Goal: Find specific page/section: Find specific page/section

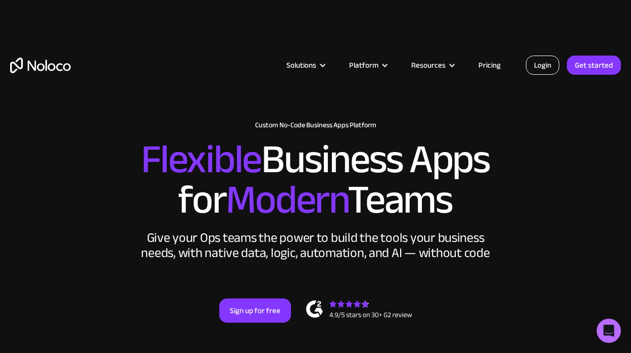
click at [532, 56] on link "Login" at bounding box center [542, 65] width 33 height 19
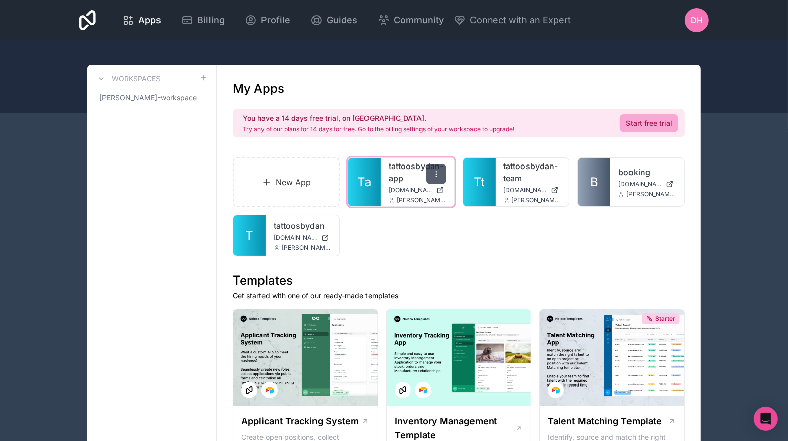
click at [435, 176] on icon at bounding box center [436, 174] width 8 height 8
click at [469, 243] on div "New App Ta tattoosbydan-app [DOMAIN_NAME] [PERSON_NAME][EMAIL_ADDRESS][DOMAIN_N…" at bounding box center [459, 206] width 452 height 99
click at [441, 192] on icon at bounding box center [440, 190] width 8 height 8
click at [440, 174] on icon at bounding box center [436, 174] width 8 height 8
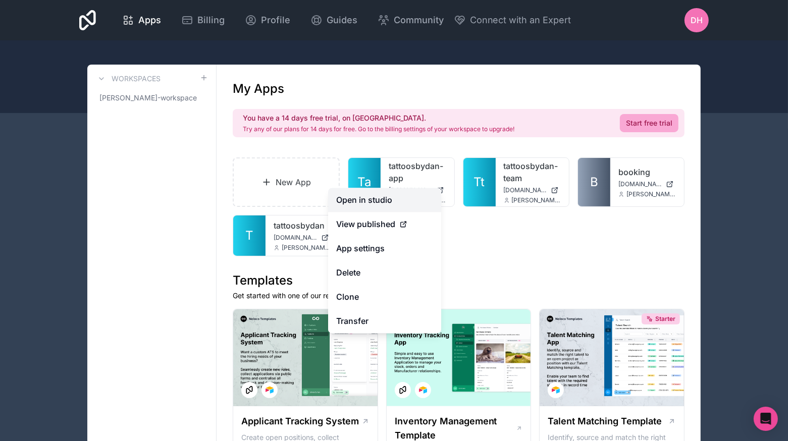
click at [397, 199] on link "Open in studio" at bounding box center [384, 200] width 113 height 24
